Goal: Information Seeking & Learning: Learn about a topic

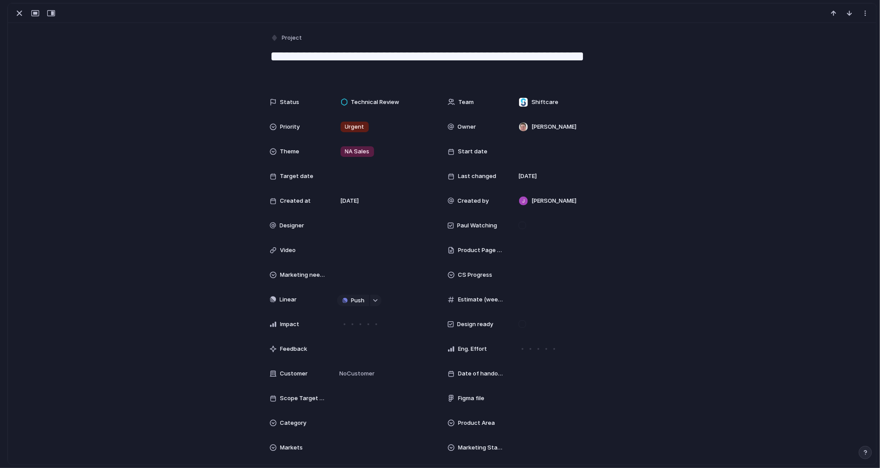
scroll to position [706, 0]
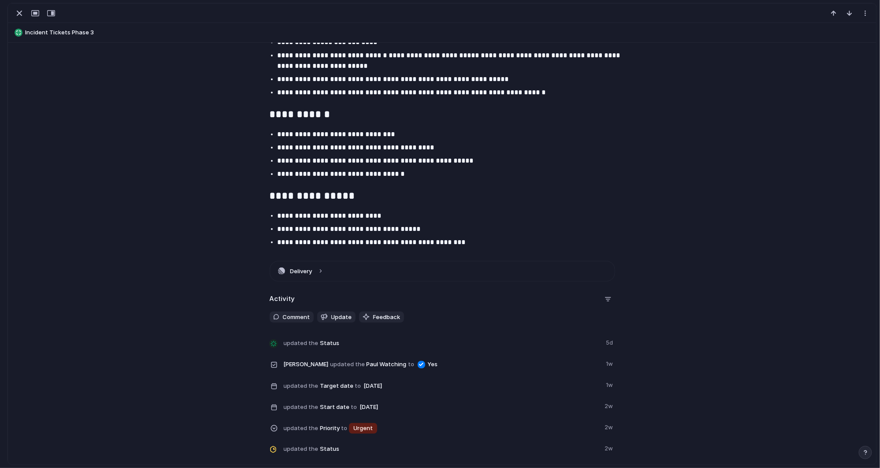
scroll to position [757, 0]
